Goal: Task Accomplishment & Management: Manage account settings

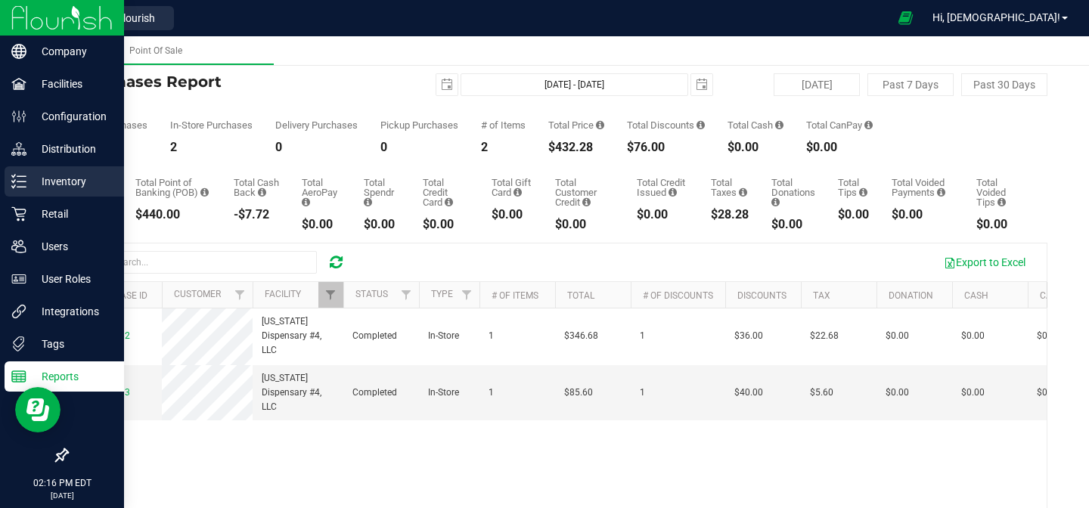
click at [82, 182] on p "Inventory" at bounding box center [71, 181] width 91 height 18
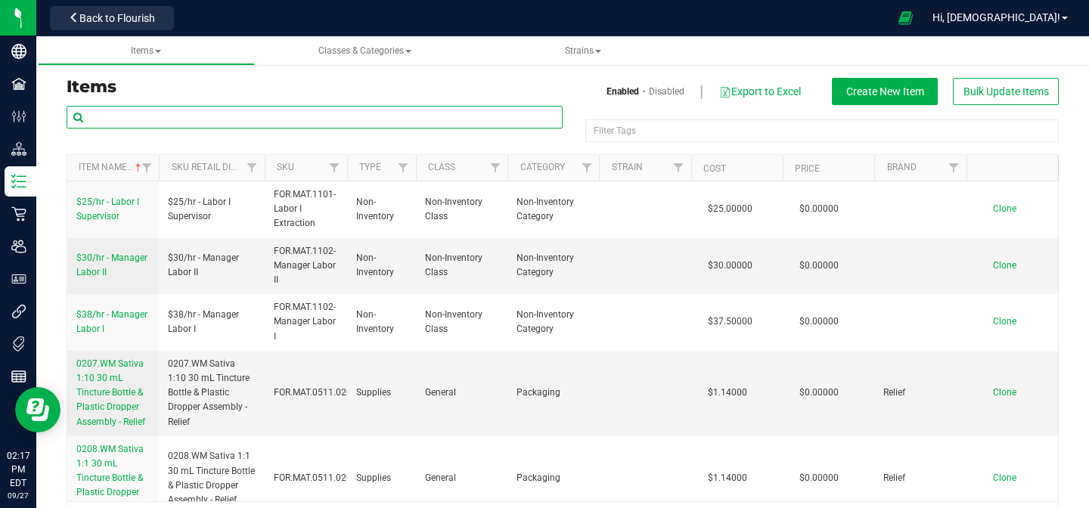
click at [438, 112] on input "text" at bounding box center [315, 117] width 496 height 23
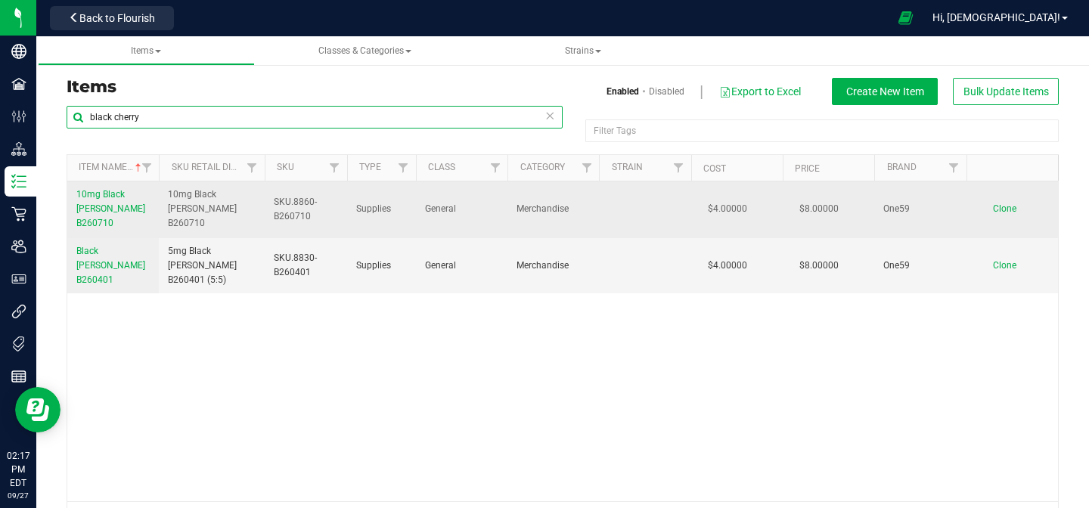
type input "black cherry"
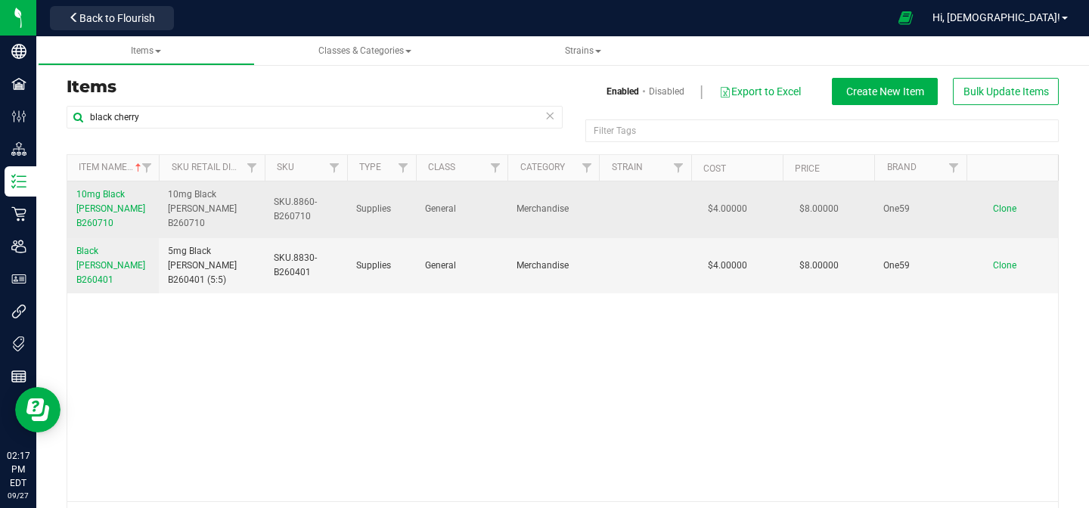
click at [119, 209] on span "10mg Black [PERSON_NAME] B260710" at bounding box center [110, 208] width 69 height 39
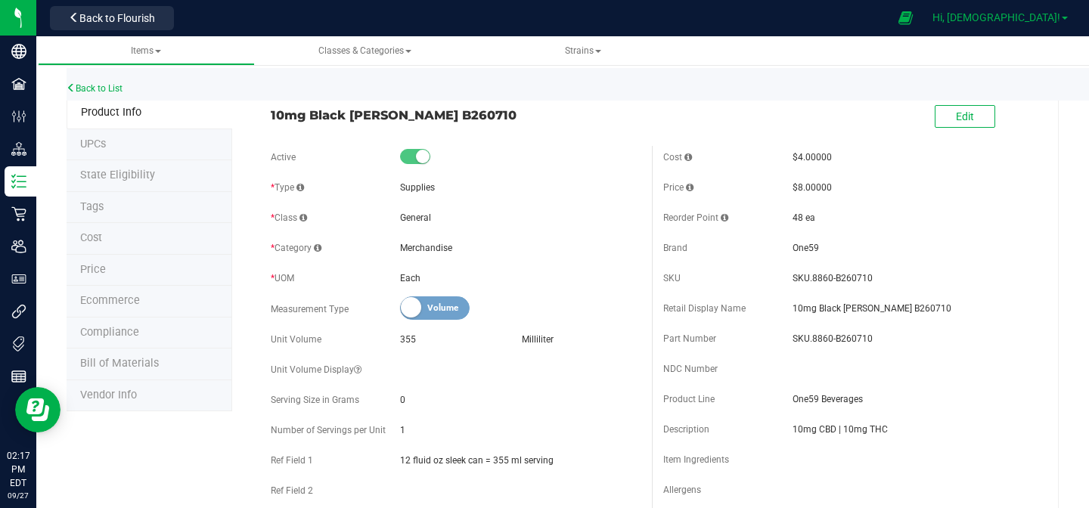
click at [1034, 23] on link "Hi, [DEMOGRAPHIC_DATA]!" at bounding box center [999, 18] width 147 height 16
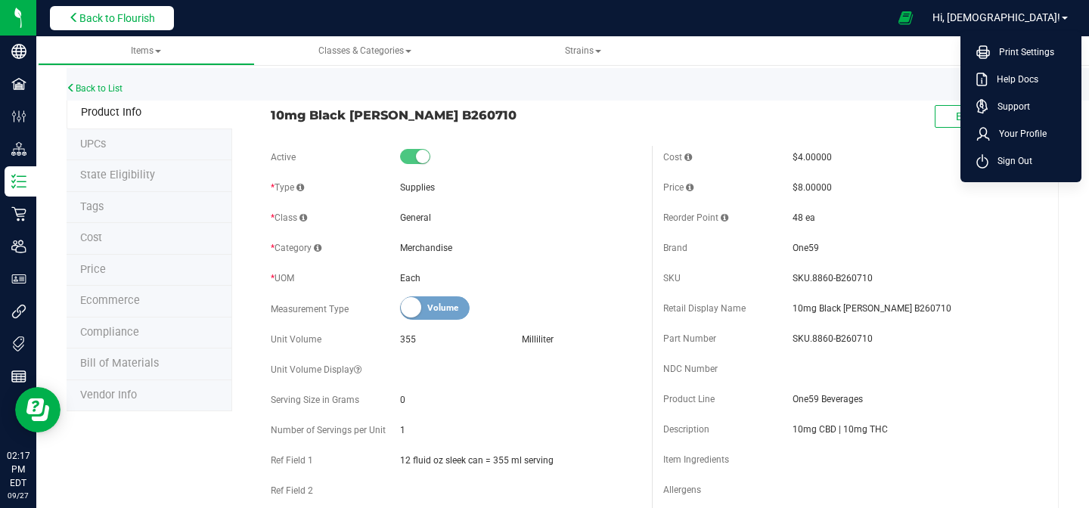
click at [151, 14] on span "Back to Flourish" at bounding box center [117, 18] width 76 height 12
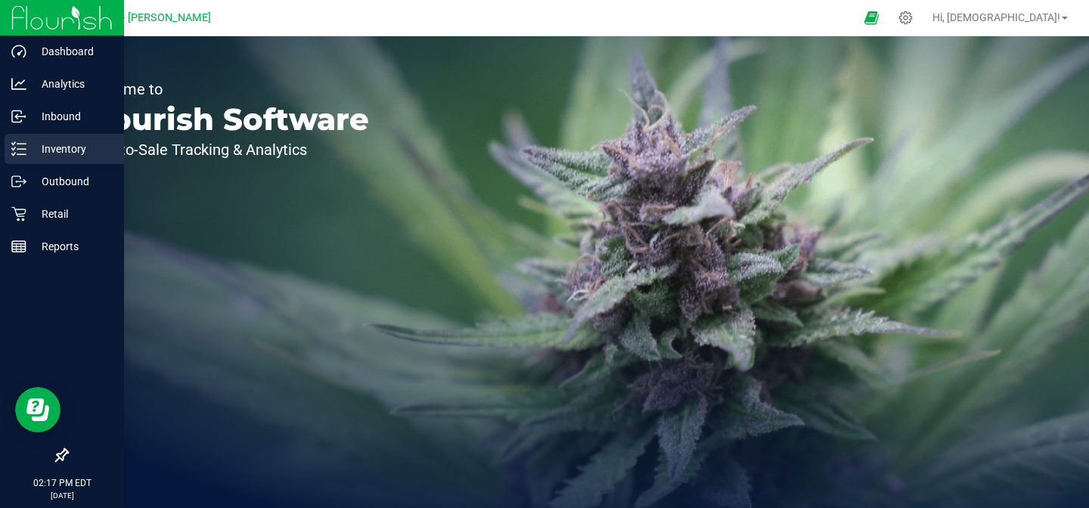
click at [62, 151] on p "Inventory" at bounding box center [71, 149] width 91 height 18
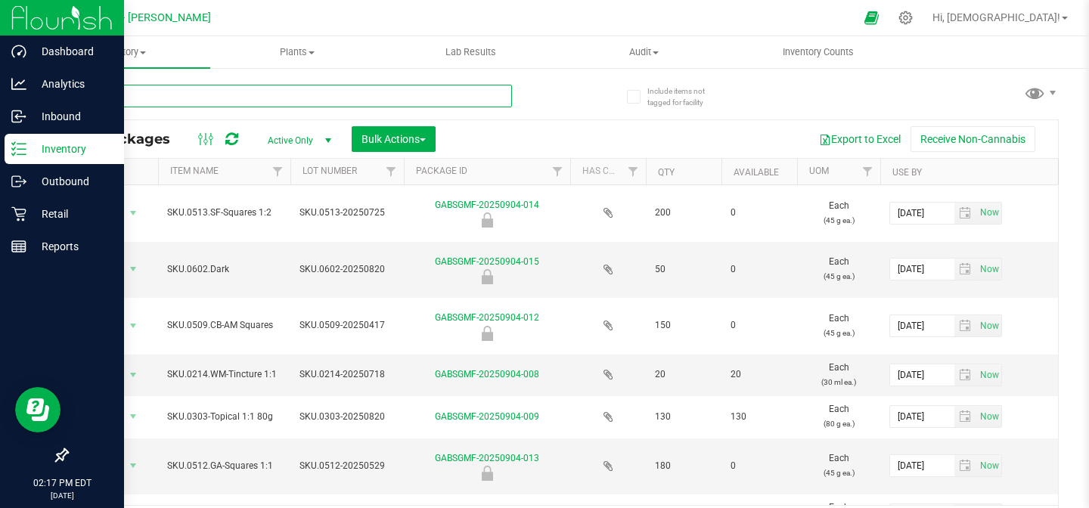
click at [185, 101] on input "text" at bounding box center [289, 96] width 445 height 23
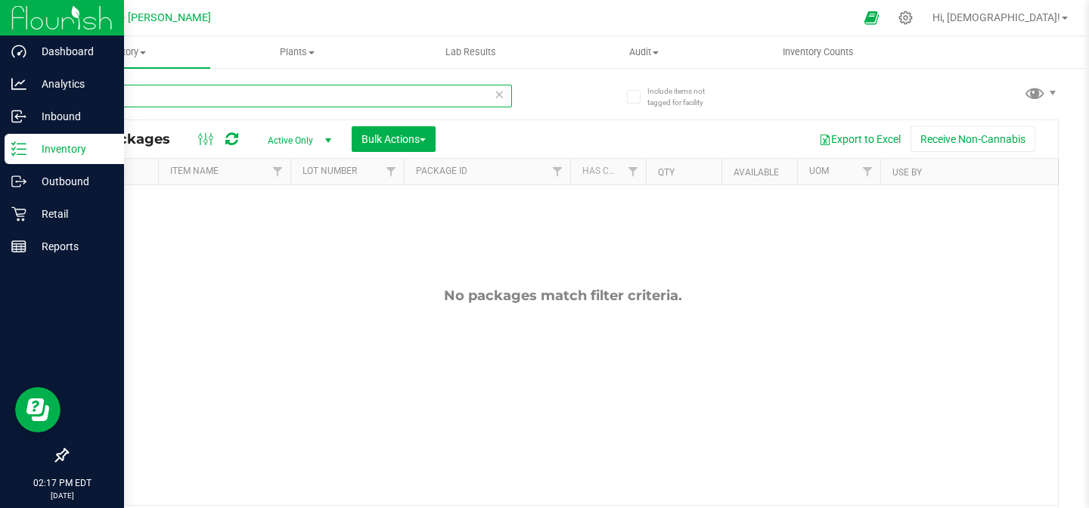
type input "b"
type input "[PERSON_NAME]"
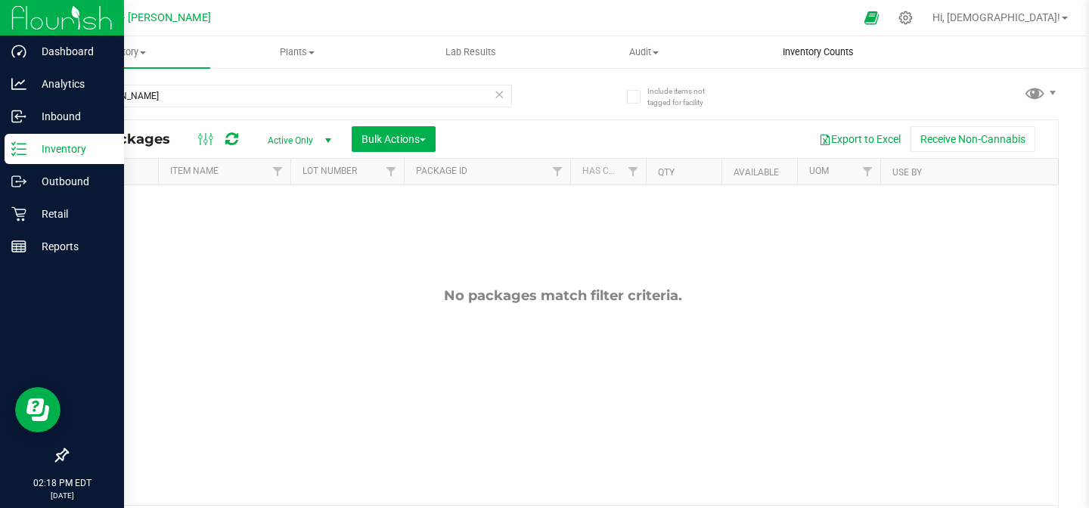
click at [798, 53] on span "Inventory Counts" at bounding box center [818, 52] width 112 height 14
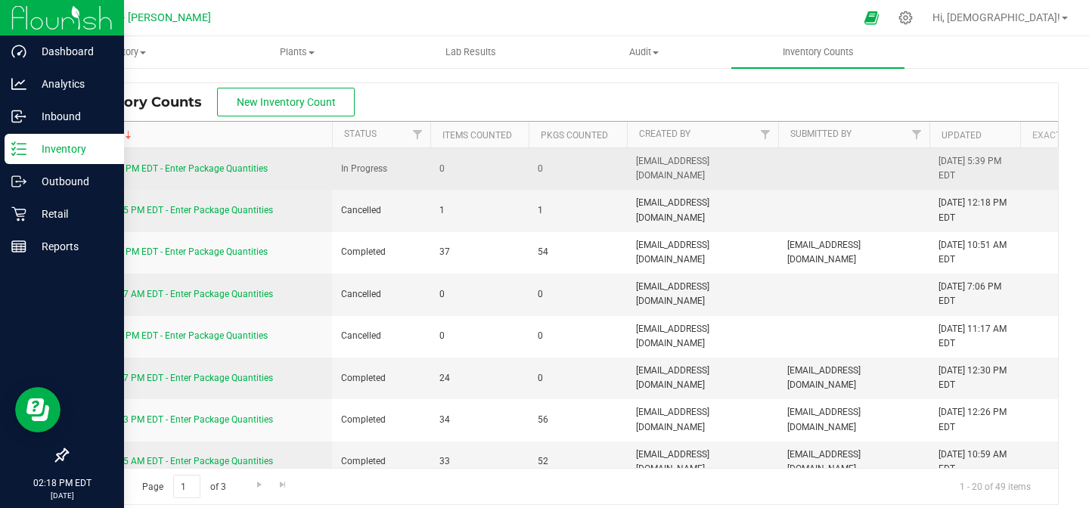
click at [231, 165] on link "[DATE] 5:39 PM EDT - Enter Package Quantities" at bounding box center [171, 168] width 191 height 11
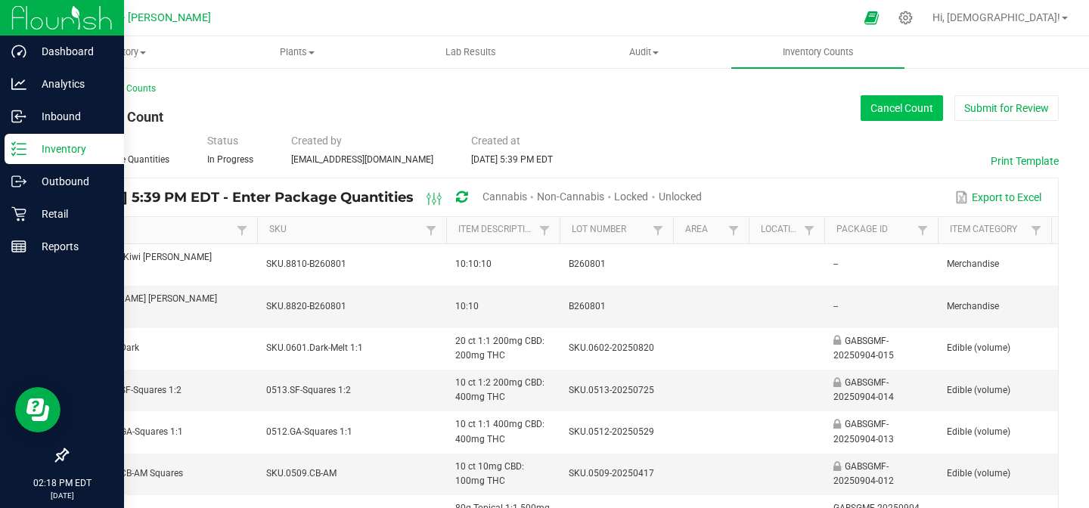
click at [885, 105] on button "Cancel Count" at bounding box center [901, 108] width 82 height 26
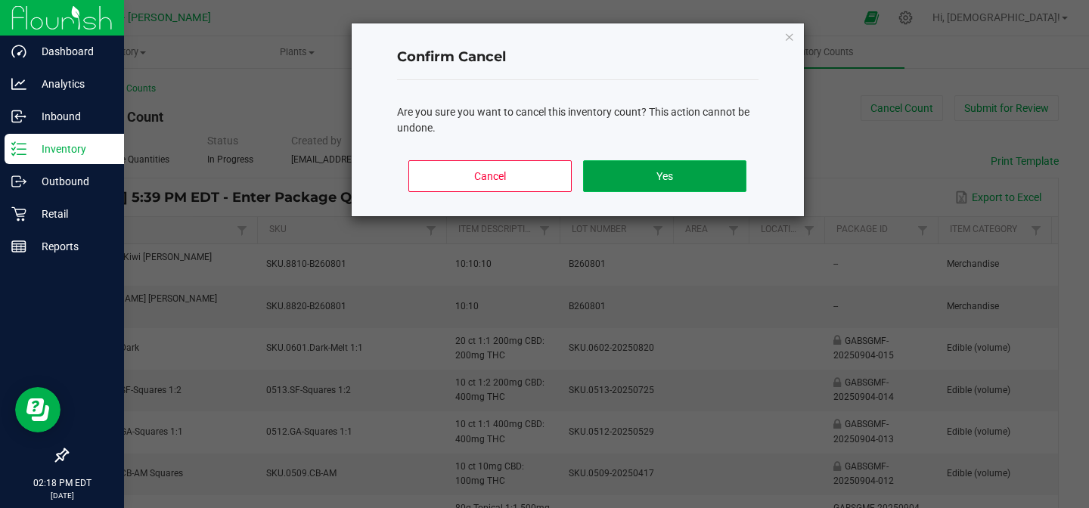
click at [668, 184] on button "Yes" at bounding box center [664, 176] width 163 height 32
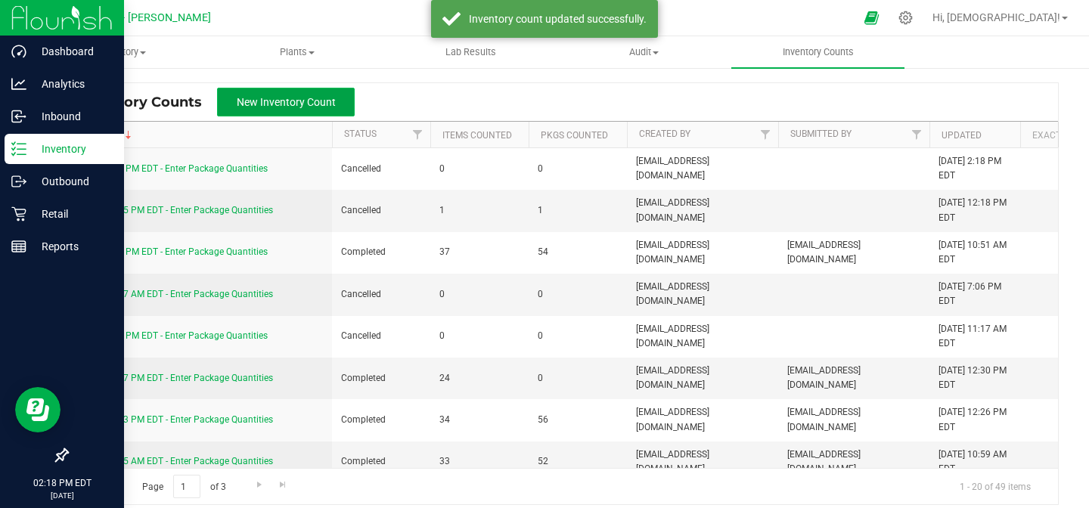
click at [323, 109] on button "New Inventory Count" at bounding box center [286, 102] width 138 height 29
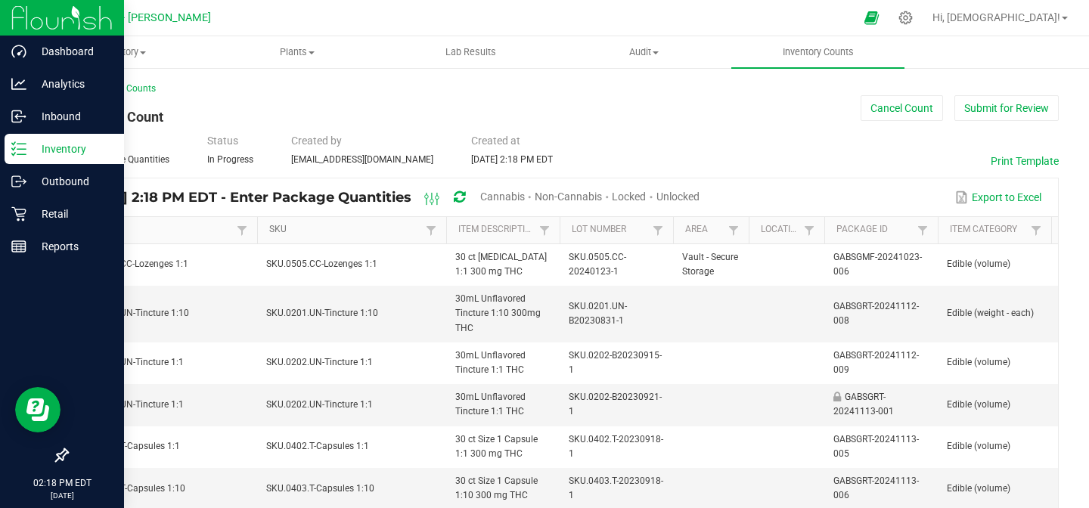
click at [315, 228] on link "SKU" at bounding box center [345, 230] width 152 height 12
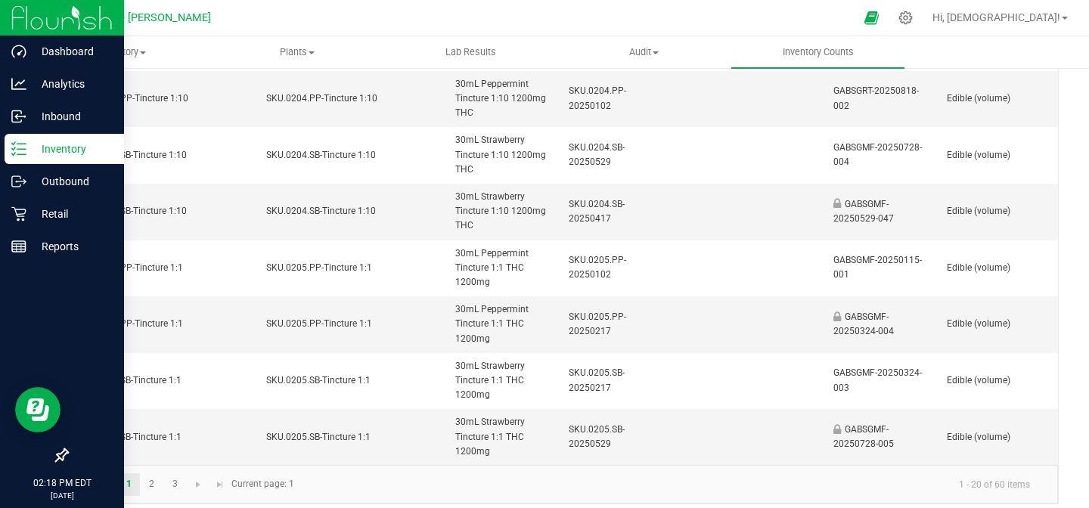
scroll to position [773, 0]
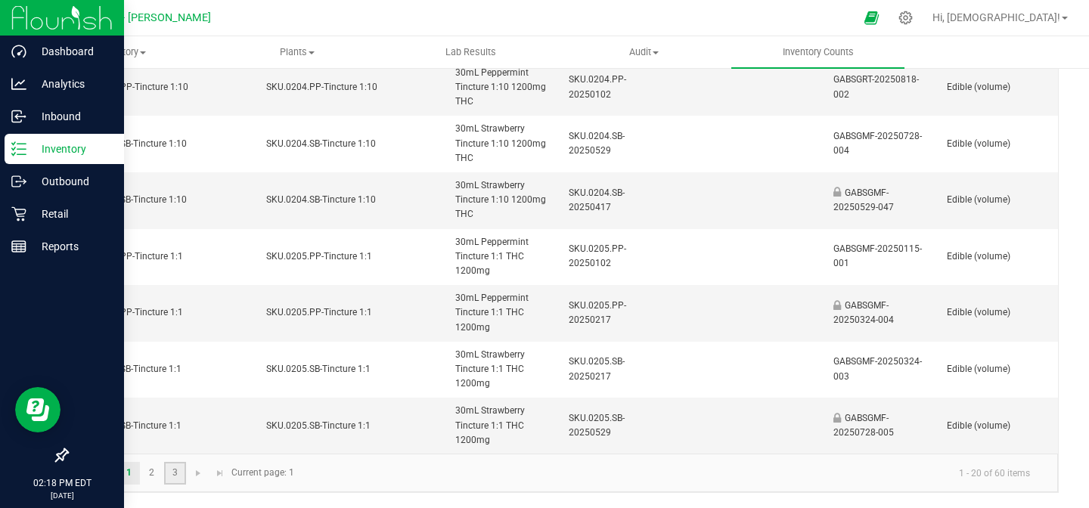
click at [171, 470] on link "3" at bounding box center [175, 473] width 22 height 23
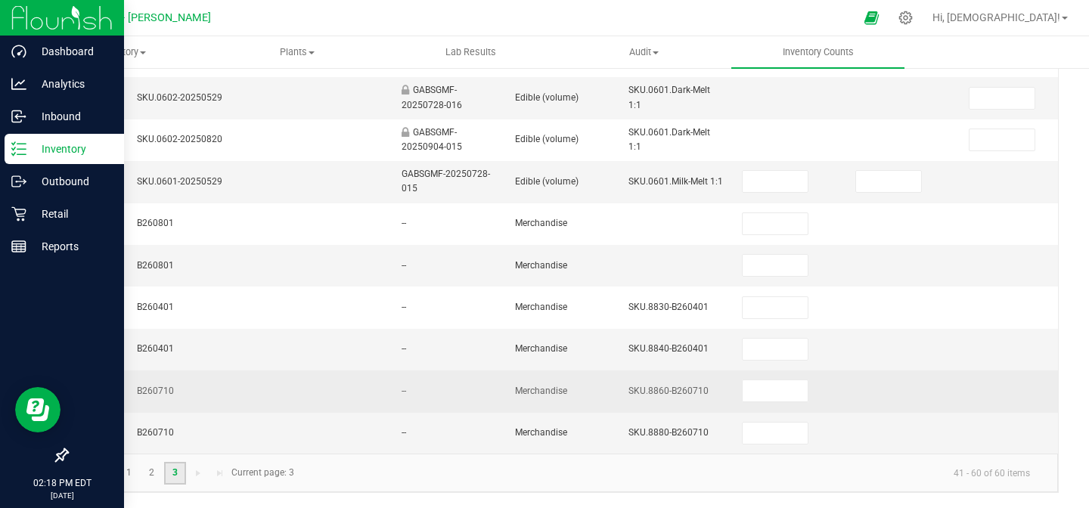
scroll to position [0, 460]
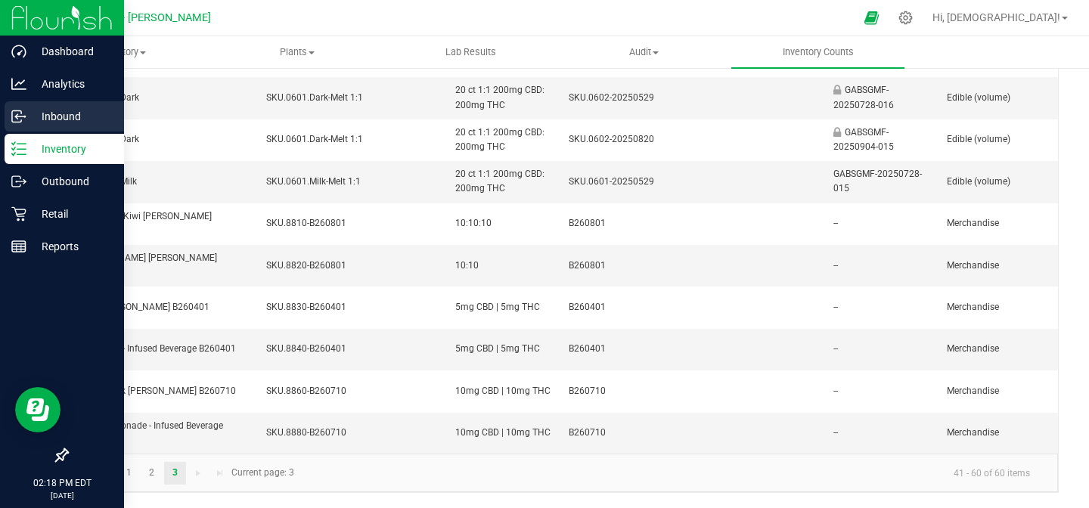
click at [67, 113] on p "Inbound" at bounding box center [71, 116] width 91 height 18
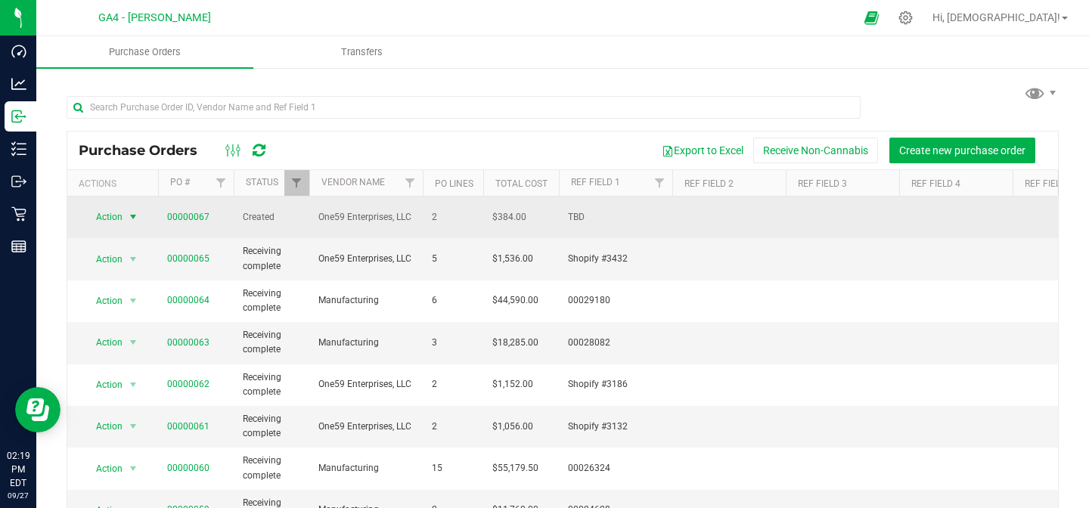
click at [132, 213] on span "select" at bounding box center [133, 217] width 12 height 12
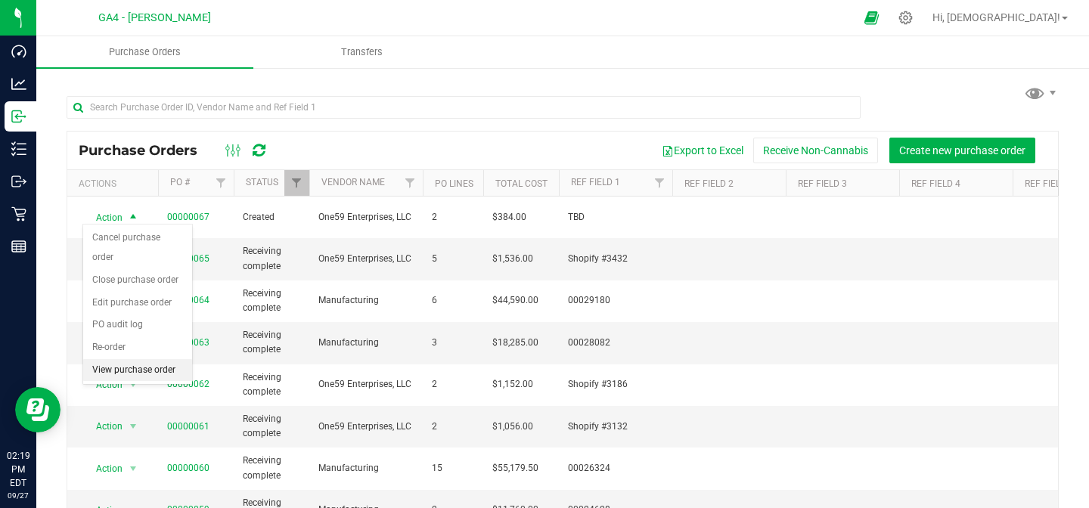
click at [154, 359] on li "View purchase order" at bounding box center [137, 370] width 109 height 23
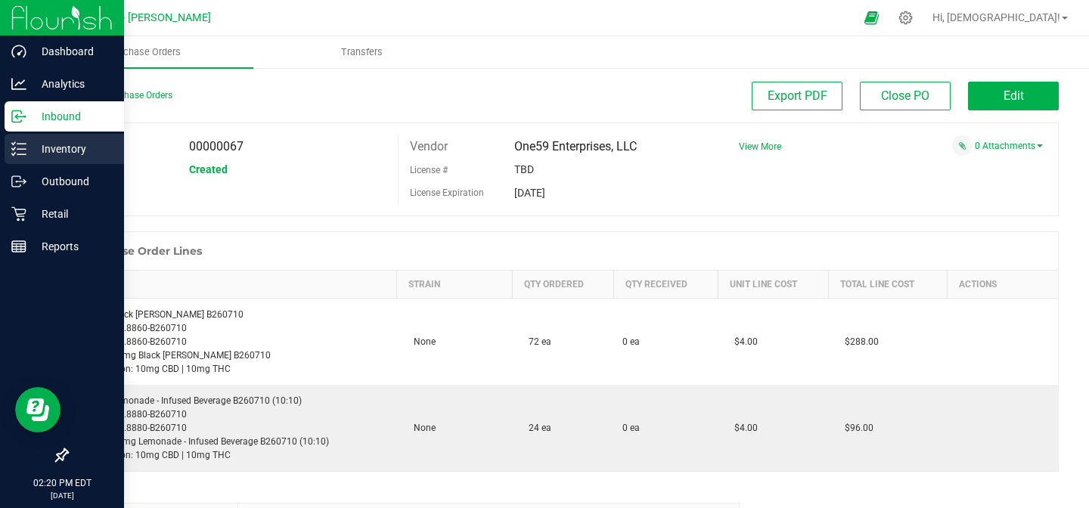
click at [76, 157] on p "Inventory" at bounding box center [71, 149] width 91 height 18
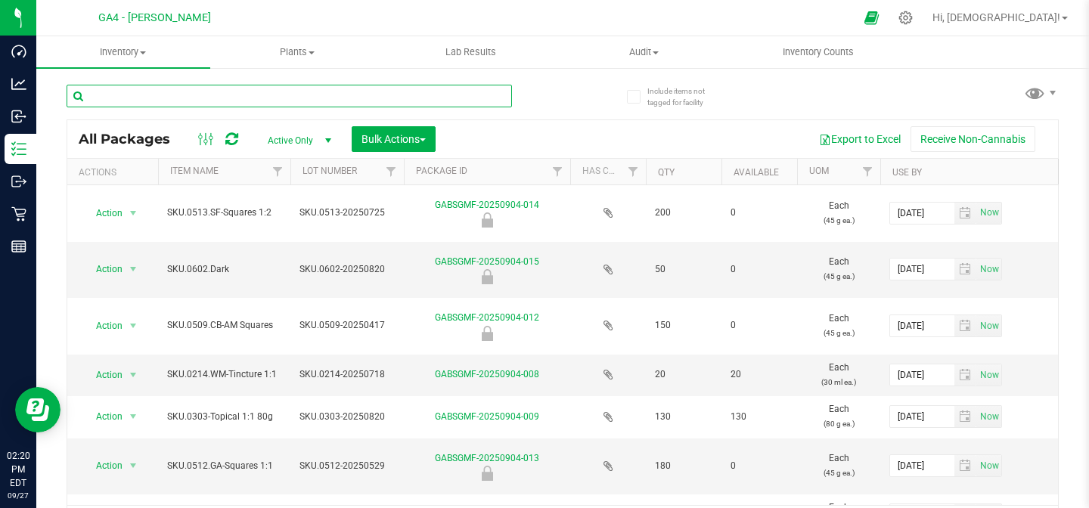
click at [252, 92] on input "text" at bounding box center [289, 96] width 445 height 23
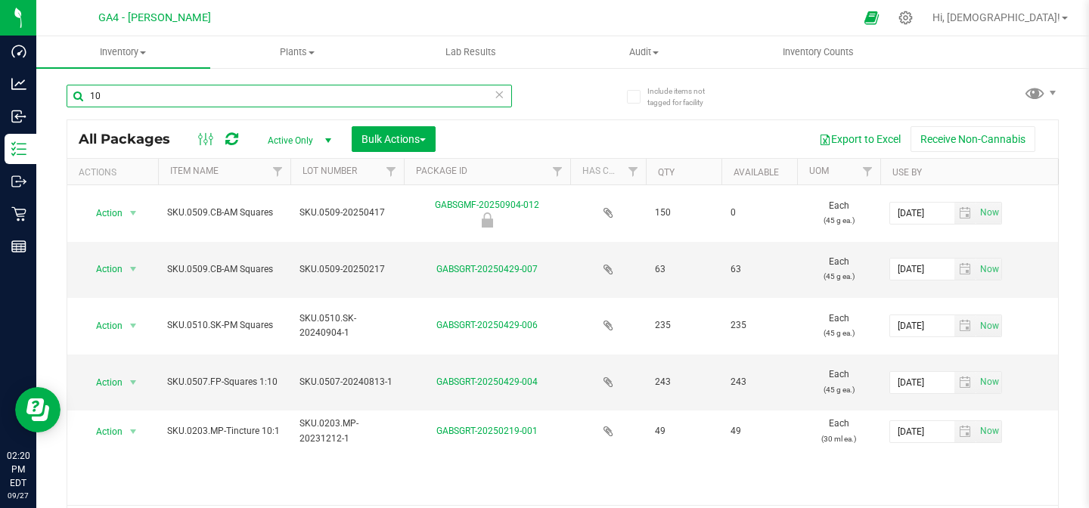
type input "1"
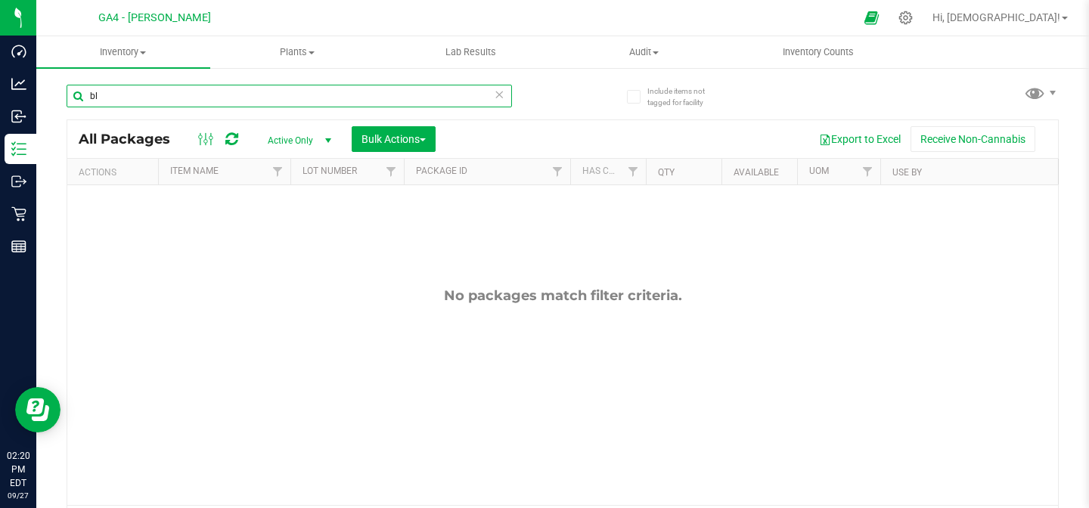
type input "b"
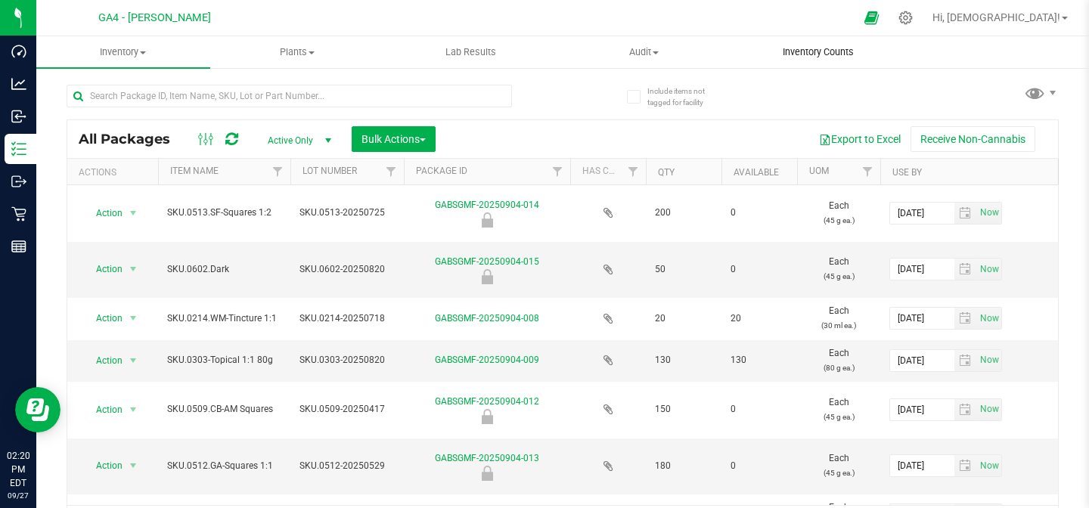
click at [827, 57] on span "Inventory Counts" at bounding box center [818, 52] width 112 height 14
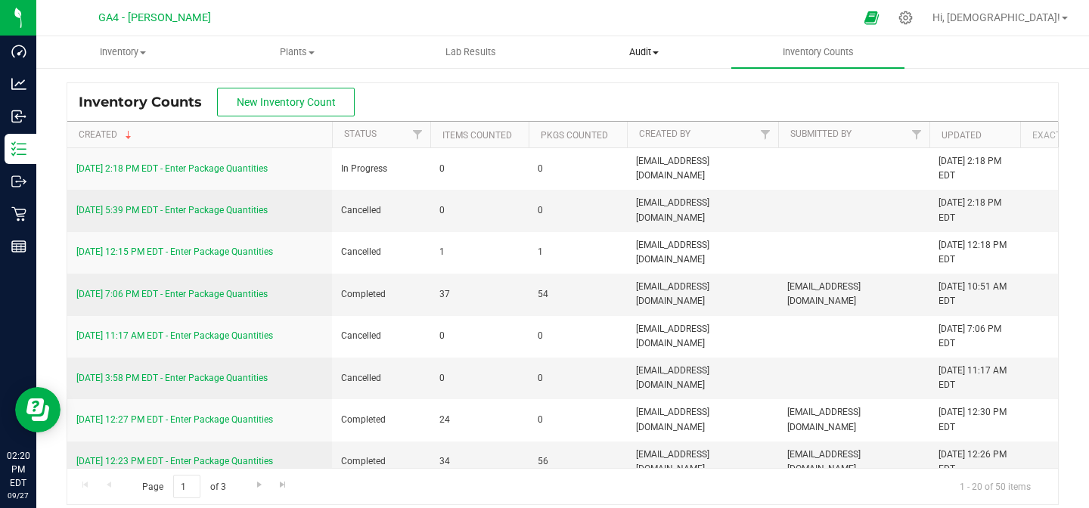
click at [643, 51] on span "Audit" at bounding box center [644, 52] width 172 height 14
click at [796, 91] on div "Inventory Counts New Inventory Count" at bounding box center [562, 102] width 991 height 38
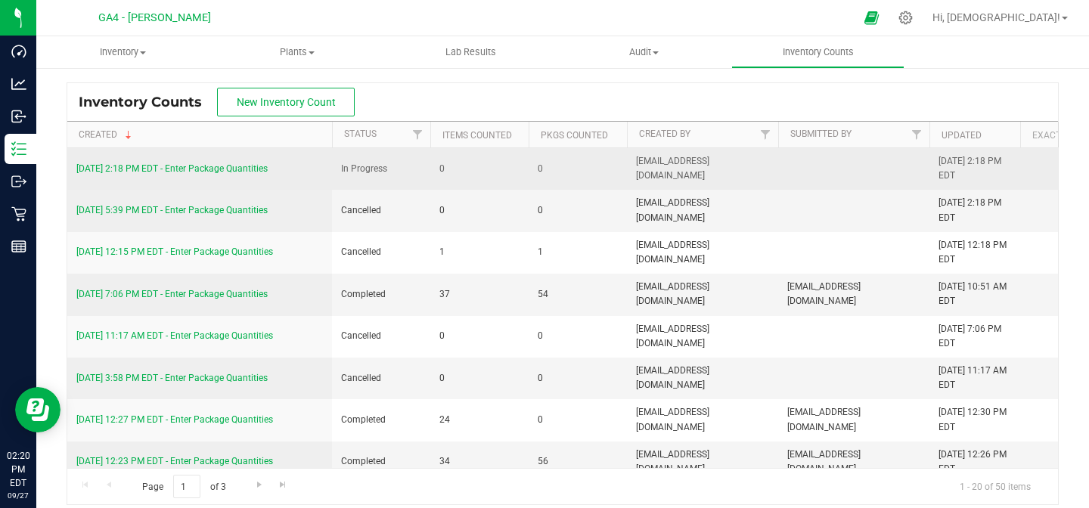
click at [231, 166] on link "[DATE] 2:18 PM EDT - Enter Package Quantities" at bounding box center [171, 168] width 191 height 11
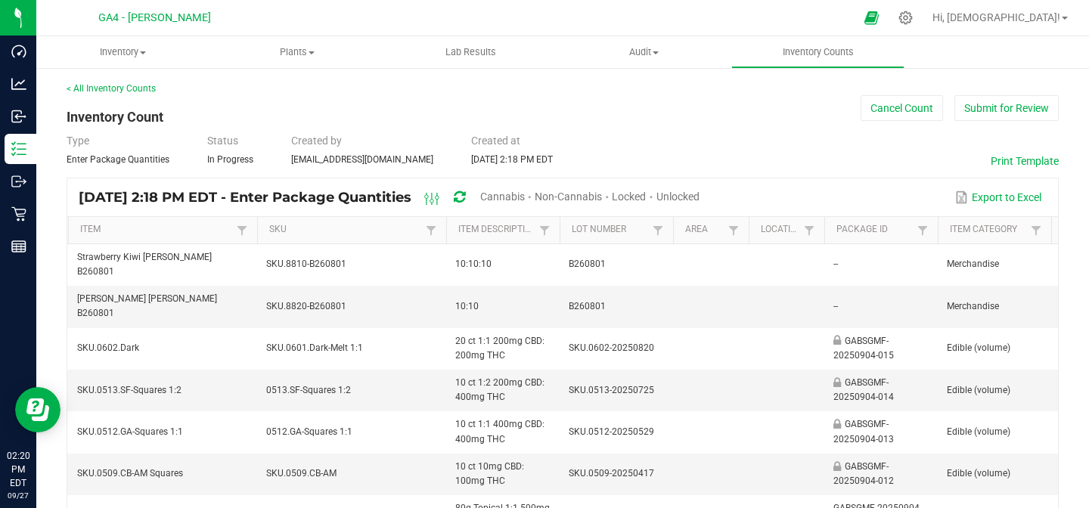
click at [180, 221] on th "Item" at bounding box center [162, 230] width 189 height 27
click at [186, 236] on link "Item" at bounding box center [156, 230] width 152 height 12
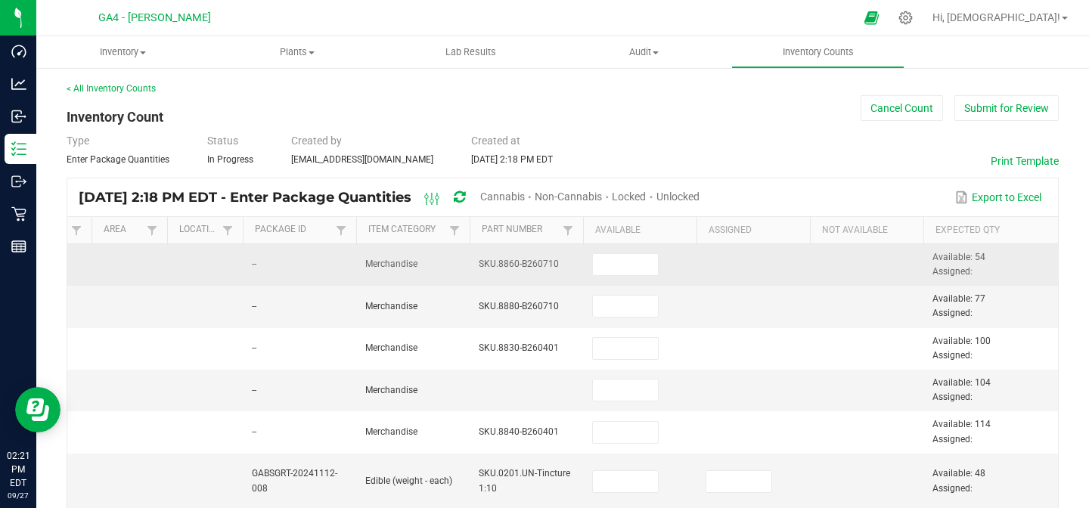
scroll to position [0, 598]
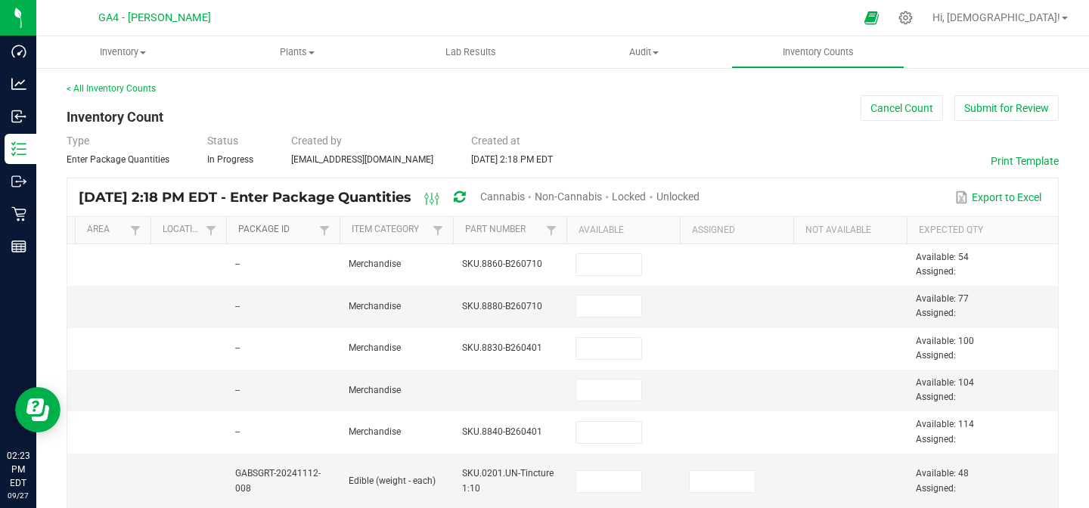
click at [282, 228] on link "Package Id" at bounding box center [276, 230] width 76 height 12
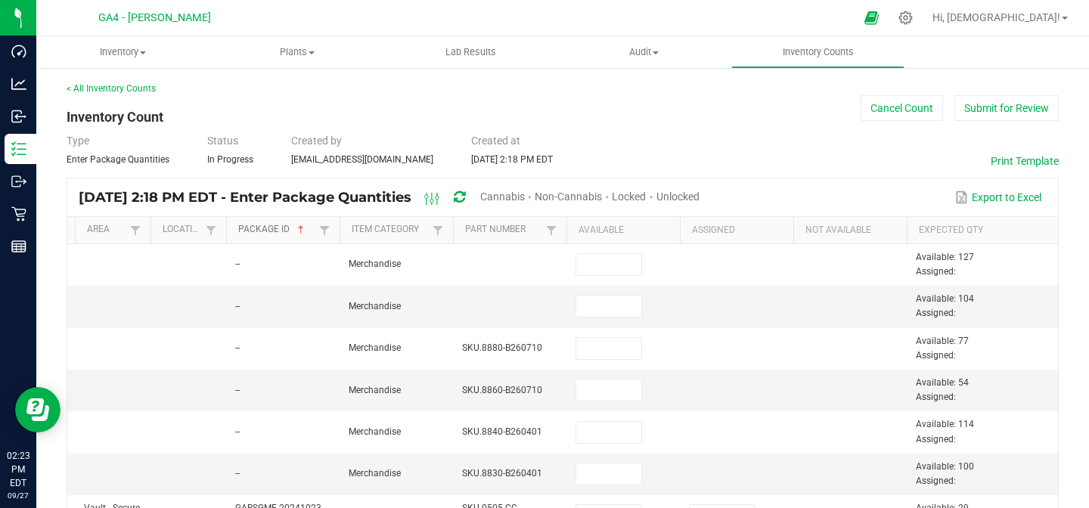
click at [282, 228] on link "Package Id" at bounding box center [276, 230] width 76 height 12
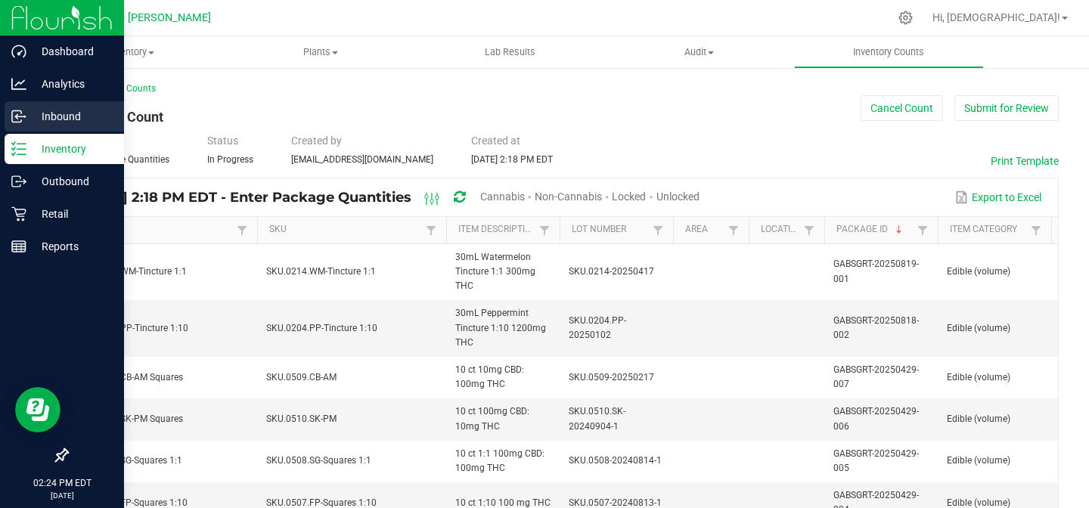
click at [88, 114] on p "Inbound" at bounding box center [71, 116] width 91 height 18
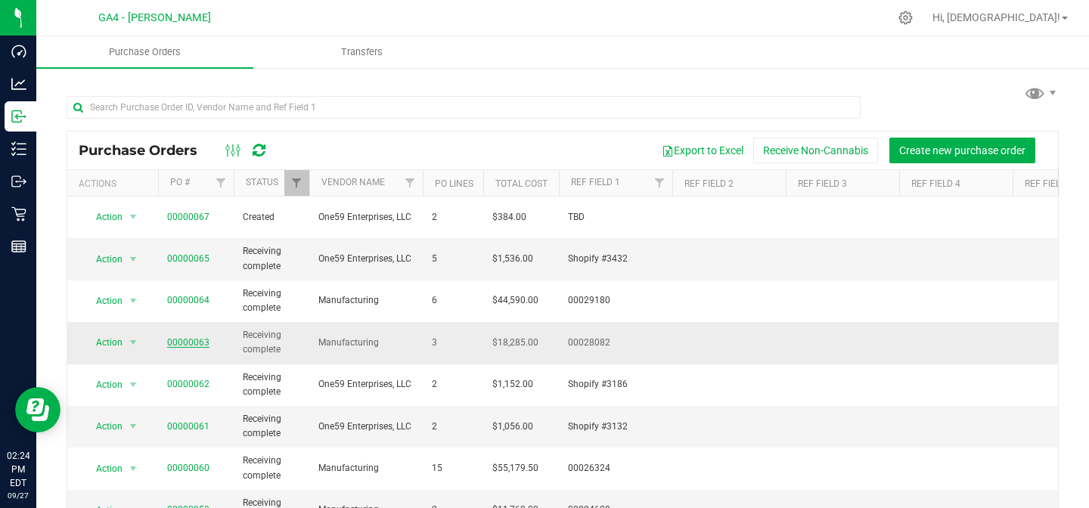
click at [195, 337] on link "00000063" at bounding box center [188, 342] width 42 height 11
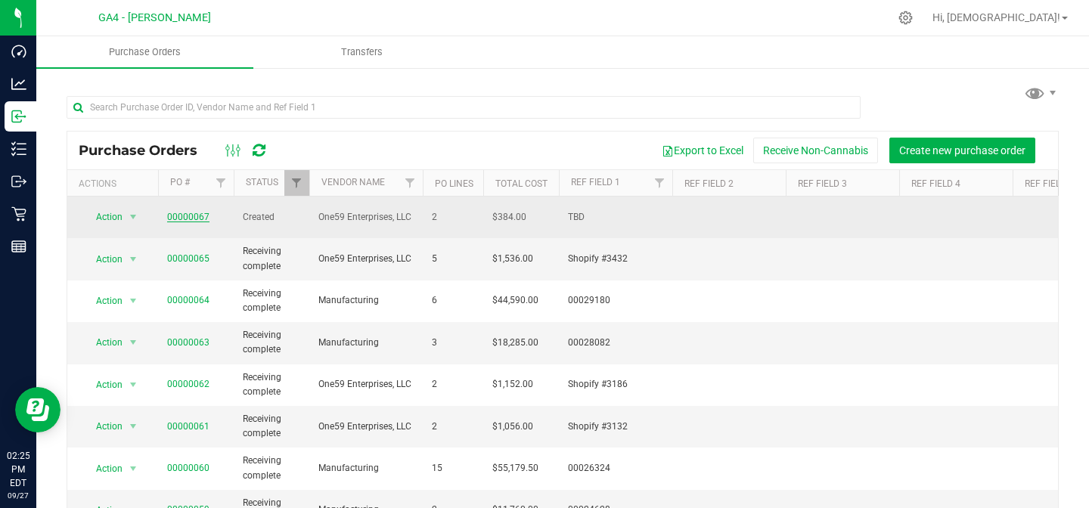
click at [187, 214] on link "00000067" at bounding box center [188, 217] width 42 height 11
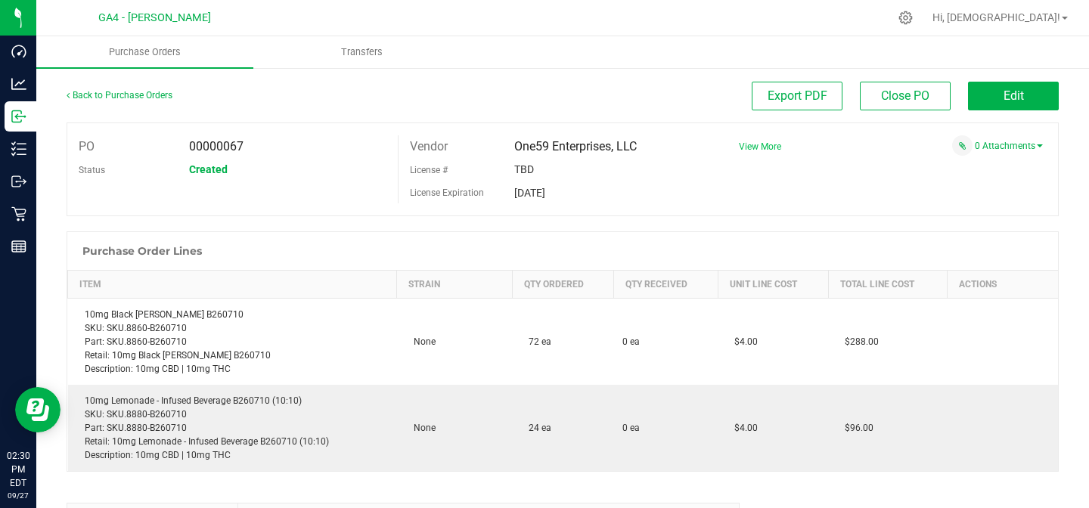
click at [767, 146] on span "View More" at bounding box center [760, 146] width 42 height 11
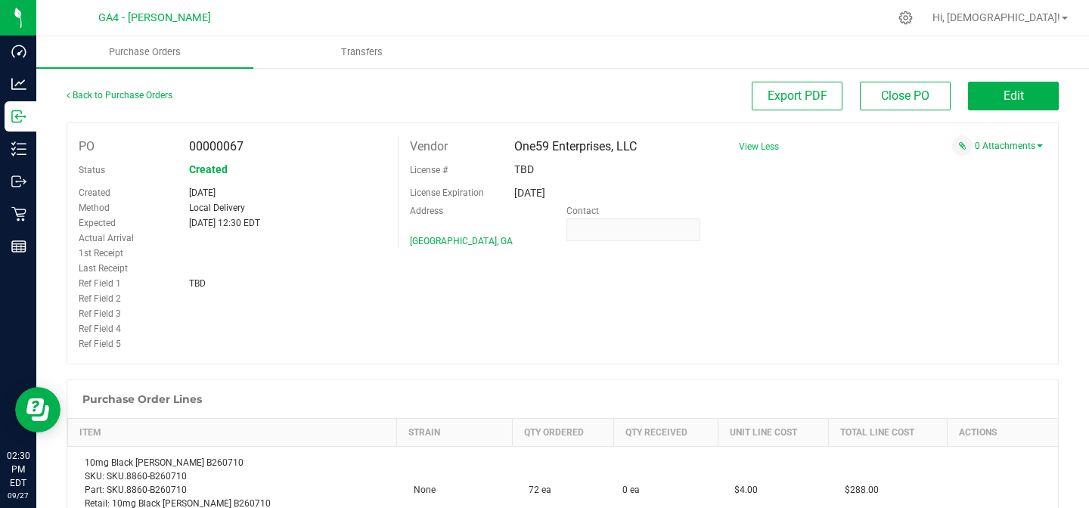
click at [767, 146] on span "View Less" at bounding box center [759, 146] width 40 height 11
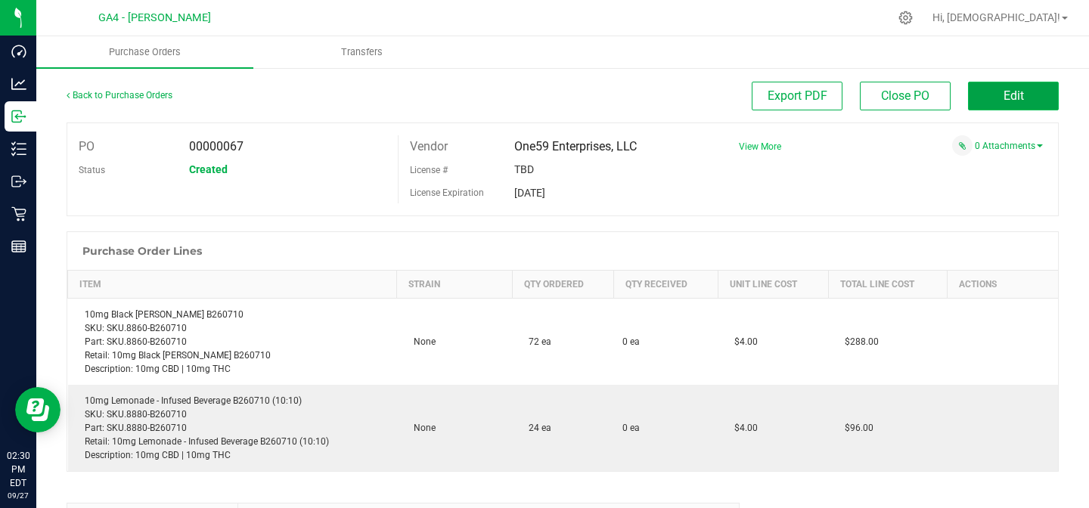
click at [1022, 85] on button "Edit" at bounding box center [1013, 96] width 91 height 29
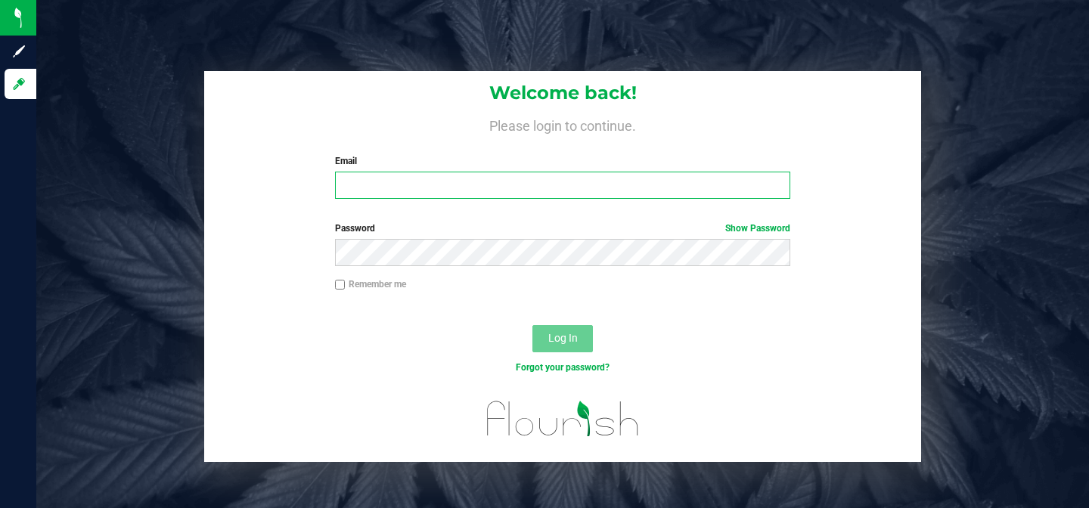
click at [557, 191] on input "Email" at bounding box center [562, 185] width 455 height 27
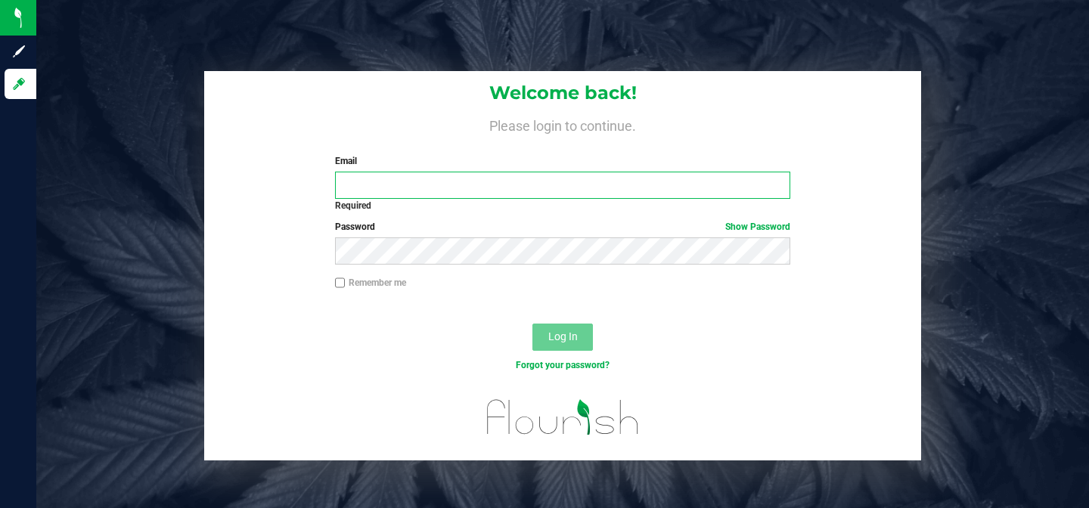
type input "[EMAIL_ADDRESS][DOMAIN_NAME]"
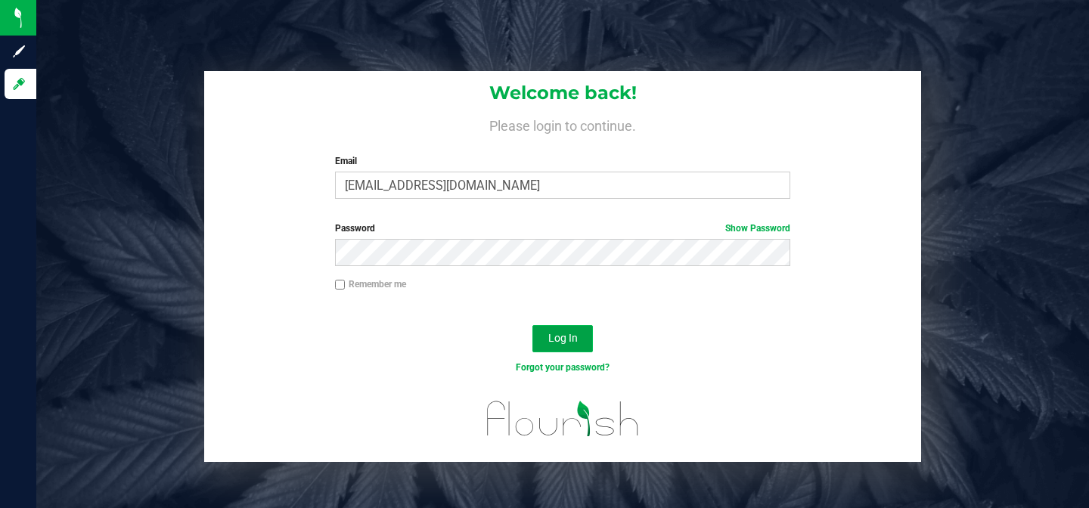
click at [561, 340] on span "Log In" at bounding box center [562, 338] width 29 height 12
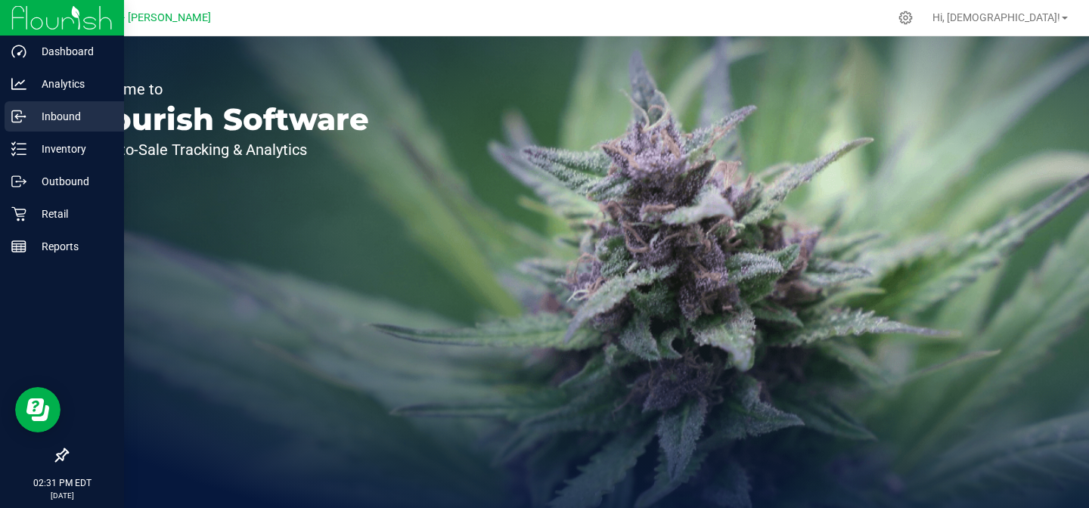
click at [72, 114] on p "Inbound" at bounding box center [71, 116] width 91 height 18
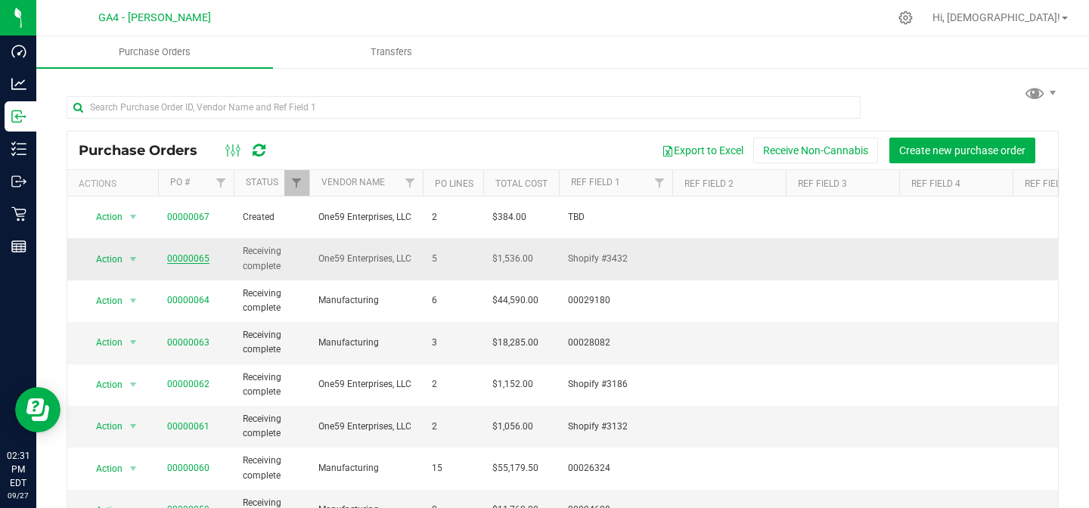
click at [181, 253] on link "00000065" at bounding box center [188, 258] width 42 height 11
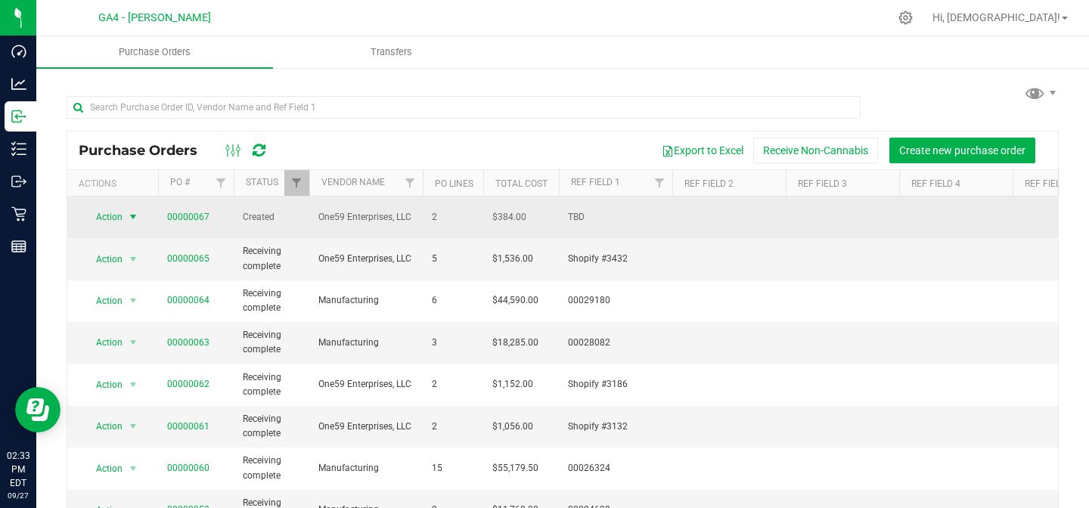
click at [135, 212] on span "select" at bounding box center [133, 217] width 12 height 12
